Goal: Task Accomplishment & Management: Complete application form

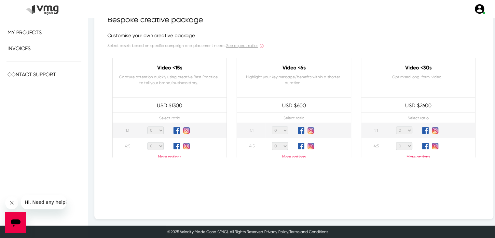
click at [418, 154] on p "More options" at bounding box center [418, 157] width 114 height 6
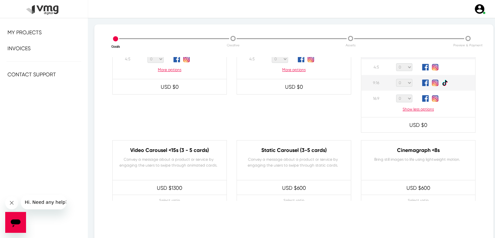
click at [403, 100] on select "0 1 2 3 4 5 6 7 8 9 10 11 12 13 14 15 16 17 18 19 20" at bounding box center [404, 98] width 16 height 8
select select "2"
click at [396, 94] on select "0 1 2 3 4 5 6 7 8 9 10 11 12 13 14 15 16 17 18 19 20" at bounding box center [404, 98] width 16 height 8
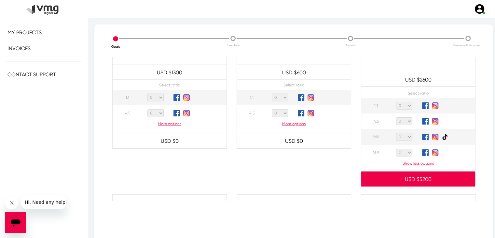
scroll to position [65, 0]
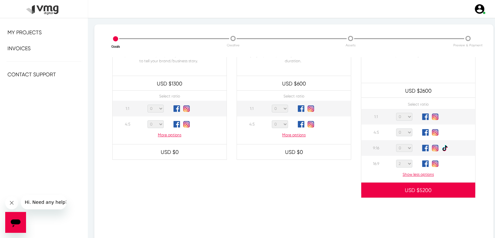
click at [164, 136] on p "More options" at bounding box center [170, 135] width 114 height 6
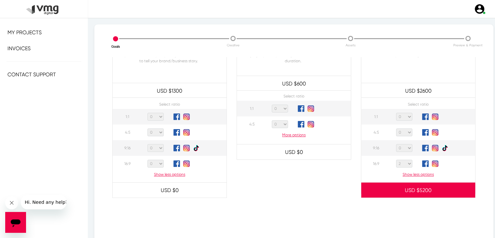
click at [157, 162] on select "0 1 2 3 4 5 6 7 8 9 10 11 12 13 14 15 16 17 18 19 20" at bounding box center [156, 164] width 16 height 8
select select "1"
click at [148, 160] on select "0 1 2 3 4 5 6 7 8 9 10 11 12 13 14 15 16 17 18 19 20" at bounding box center [156, 164] width 16 height 8
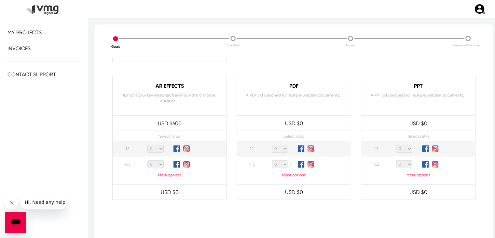
scroll to position [640, 0]
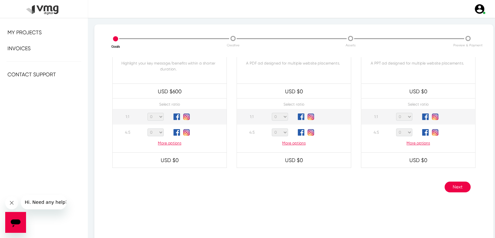
click at [452, 181] on button "Next" at bounding box center [458, 186] width 26 height 11
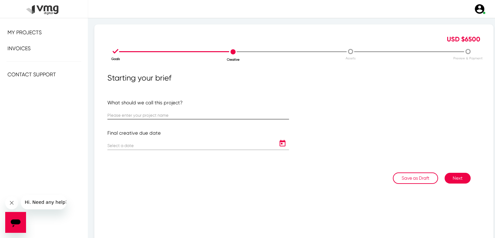
click at [203, 113] on div at bounding box center [198, 112] width 182 height 13
paste input "LIV1-3-304 | MS&AD"
type input "LIV1-3-304 | MS&AD"
click at [283, 145] on icon "Open calendar" at bounding box center [283, 143] width 6 height 7
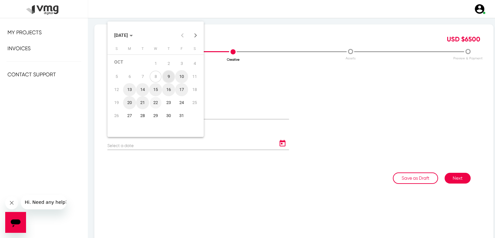
click at [155, 101] on div "22" at bounding box center [156, 103] width 12 height 12
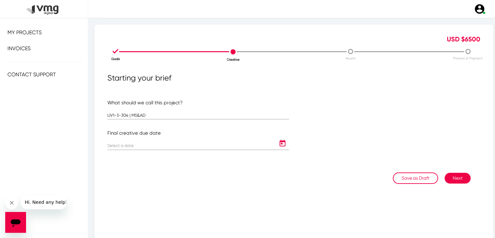
type input "[DATE]"
click at [457, 179] on button "Next" at bounding box center [458, 178] width 26 height 11
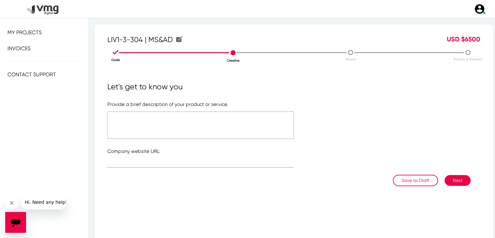
click at [213, 127] on textarea at bounding box center [200, 124] width 187 height 27
type textarea "Please see brief"
paste input "[URL][DOMAIN_NAME]"
click at [239, 163] on input "[URL][DOMAIN_NAME]" at bounding box center [200, 163] width 187 height 5
drag, startPoint x: 124, startPoint y: 163, endPoint x: 66, endPoint y: 162, distance: 57.3
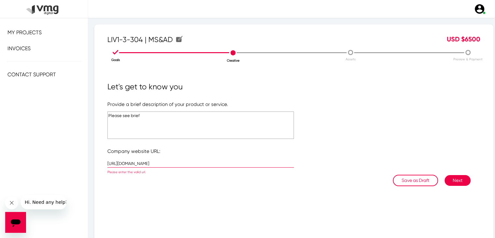
click at [66, 162] on div "X My Projects Invoices Create . Hello [PERSON_NAME][EMAIL_ADDRESS][DOMAIN_NAME]…" at bounding box center [247, 134] width 495 height 269
click at [180, 202] on div "Let's get to know you Provide a brief description of your product or service. P…" at bounding box center [293, 153] width 373 height 144
click at [257, 163] on input "[DOMAIN_NAME][URL]" at bounding box center [200, 163] width 187 height 5
drag, startPoint x: 212, startPoint y: 163, endPoint x: 363, endPoint y: 164, distance: 151.4
click at [363, 164] on form "Provide a brief description of your product or service. Please see brief Compan…" at bounding box center [293, 138] width 373 height 74
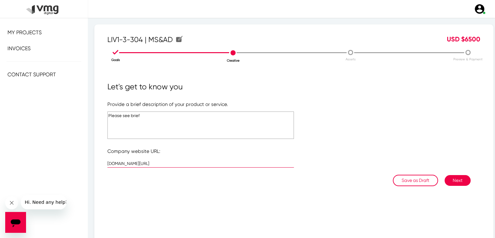
type input "[DOMAIN_NAME][URL]"
click at [282, 171] on div "[DOMAIN_NAME][URL]" at bounding box center [200, 165] width 187 height 20
click at [447, 179] on button "Next" at bounding box center [458, 180] width 26 height 11
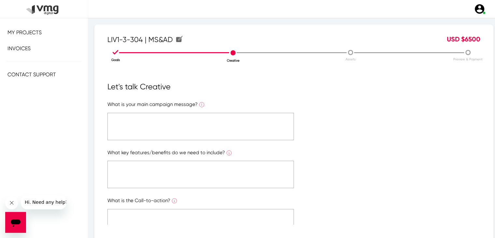
click at [215, 119] on textarea at bounding box center [200, 126] width 187 height 27
type textarea "Please see brief"
click at [215, 184] on textarea at bounding box center [200, 174] width 187 height 27
paste textarea "Please see brief"
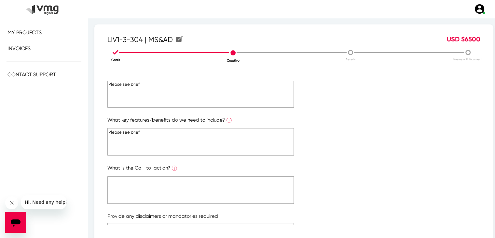
type textarea "Please see brief"
click at [212, 183] on textarea at bounding box center [200, 189] width 187 height 27
paste textarea "Please see brief"
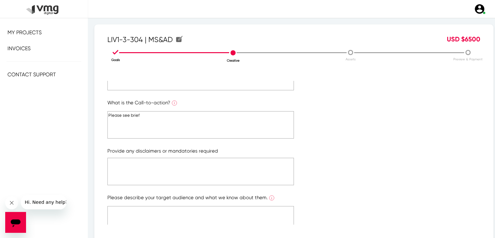
type textarea "Please see brief"
click at [209, 179] on textarea at bounding box center [200, 171] width 187 height 27
paste textarea "Please see brief"
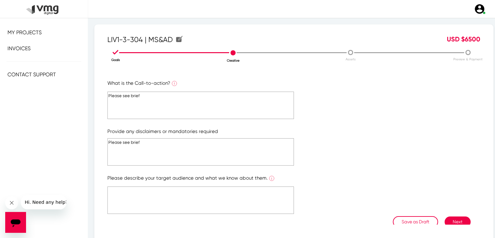
scroll to position [129, 0]
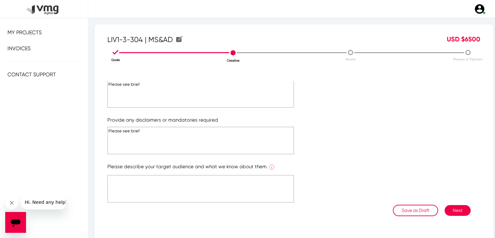
type textarea "Please see brief"
click at [208, 177] on textarea at bounding box center [200, 188] width 187 height 27
paste textarea "Please see brief"
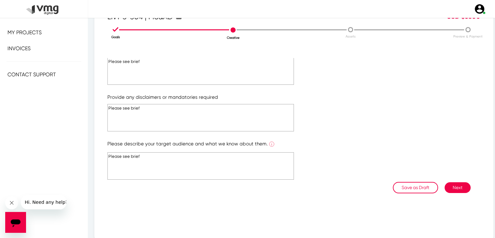
scroll to position [43, 0]
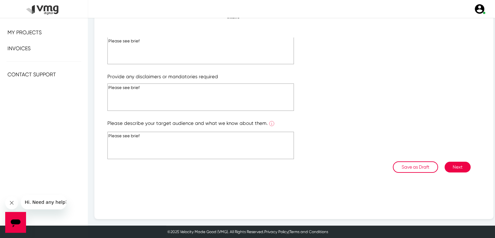
type textarea "Please see brief"
click at [455, 166] on button "Next" at bounding box center [458, 167] width 26 height 11
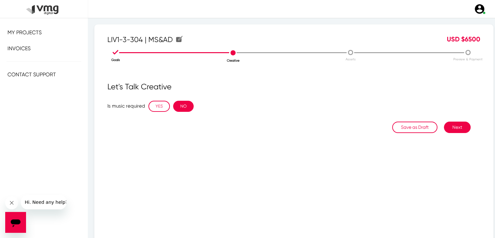
click at [185, 103] on button "NO" at bounding box center [183, 106] width 21 height 11
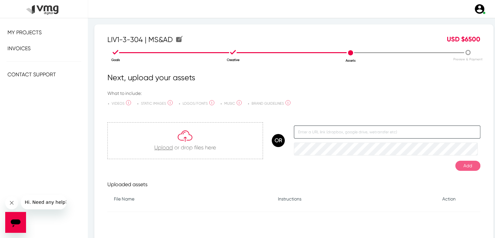
click at [459, 127] on input "text" at bounding box center [387, 131] width 187 height 13
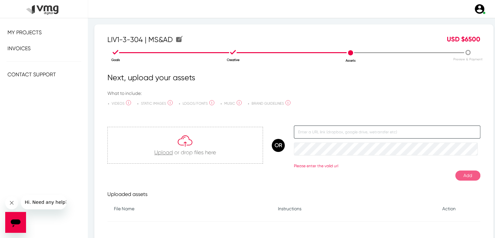
click at [314, 131] on input "text" at bounding box center [387, 131] width 187 height 13
paste input "[URL][DOMAIN_NAME]"
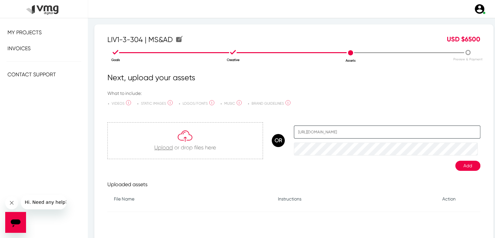
scroll to position [0, 94]
type input "[URL][DOMAIN_NAME]"
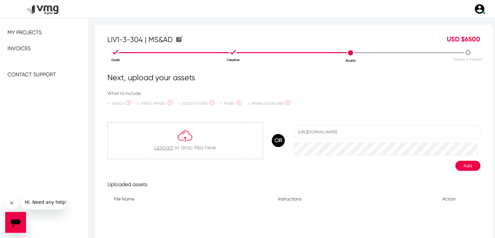
click at [461, 165] on button "Add" at bounding box center [468, 166] width 25 height 10
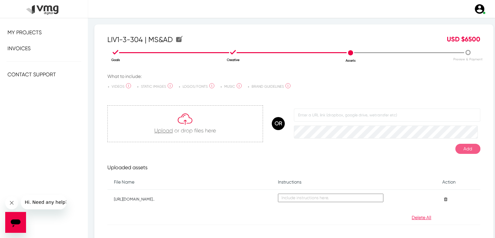
scroll to position [33, 0]
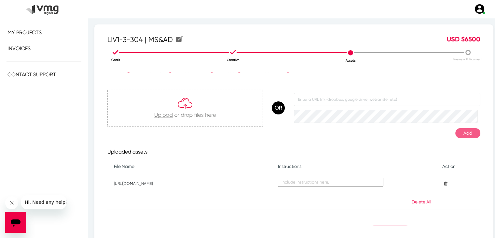
click at [316, 181] on textarea at bounding box center [331, 182] width 106 height 8
type textarea "V"
type textarea "e"
type textarea "D"
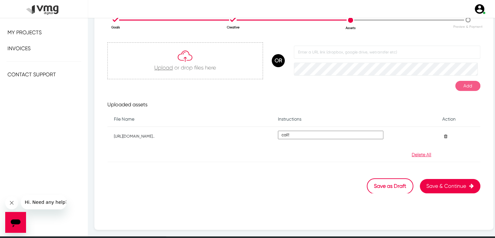
type textarea "Deliverable specs to be confirmed. Please let me know if you have additional qu…"
click at [445, 185] on button "Save & Continue" at bounding box center [450, 186] width 61 height 14
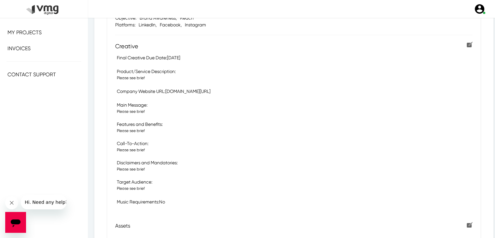
scroll to position [248, 0]
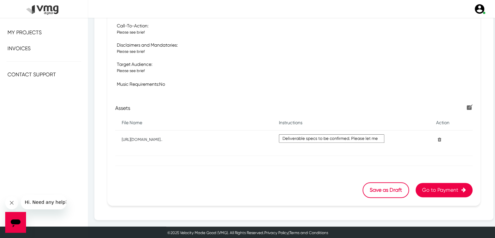
click at [459, 187] on icon "button" at bounding box center [463, 189] width 8 height 5
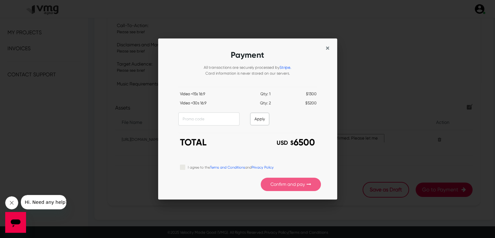
scroll to position [0, 0]
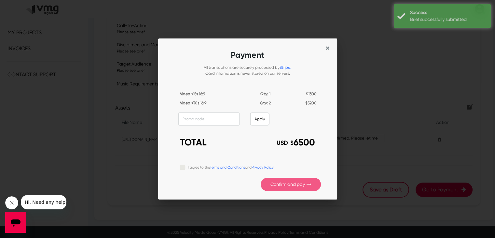
click at [185, 165] on div "I agree to the Terms and Conditions and Privacy Policy" at bounding box center [250, 167] width 141 height 8
